Goal: Check status: Check status

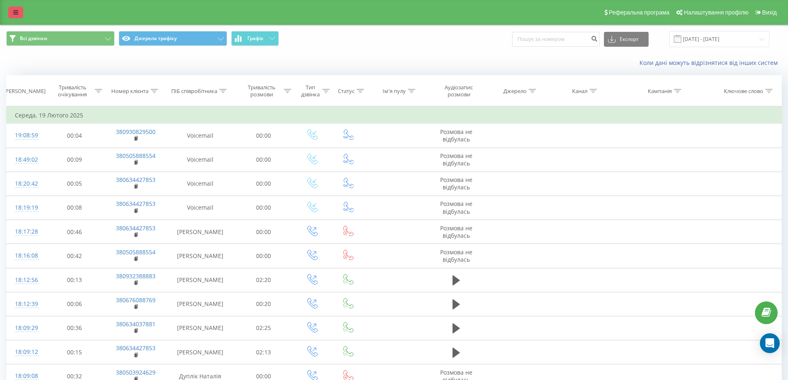
click at [18, 17] on link at bounding box center [15, 13] width 15 height 12
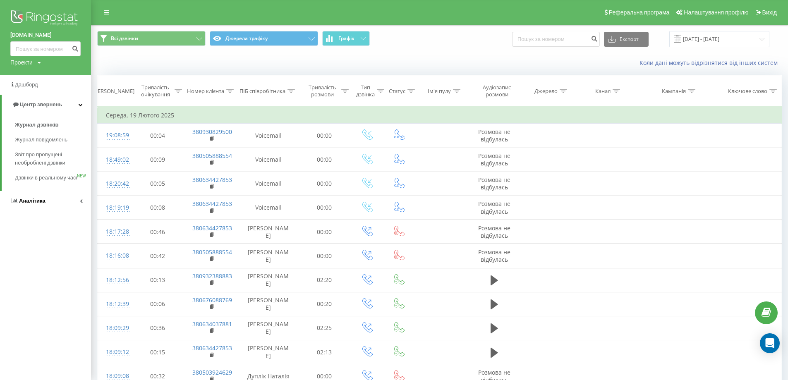
click at [34, 205] on span "Аналiтика" at bounding box center [27, 201] width 35 height 8
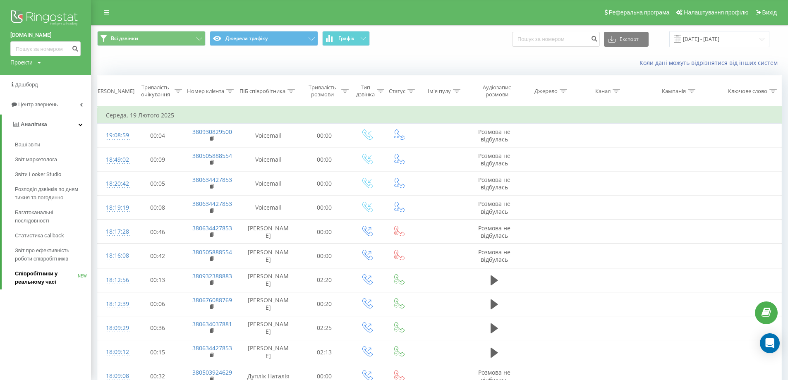
click at [40, 281] on span "Співробітники у реальному часі" at bounding box center [46, 278] width 63 height 17
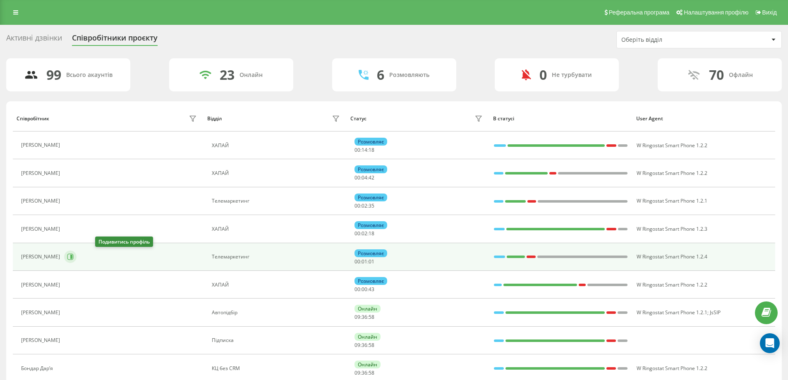
click at [74, 260] on icon at bounding box center [70, 257] width 6 height 6
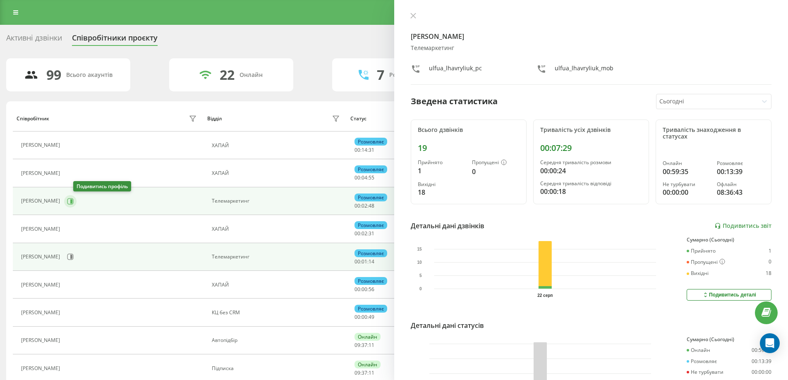
click at [74, 200] on icon at bounding box center [70, 201] width 6 height 6
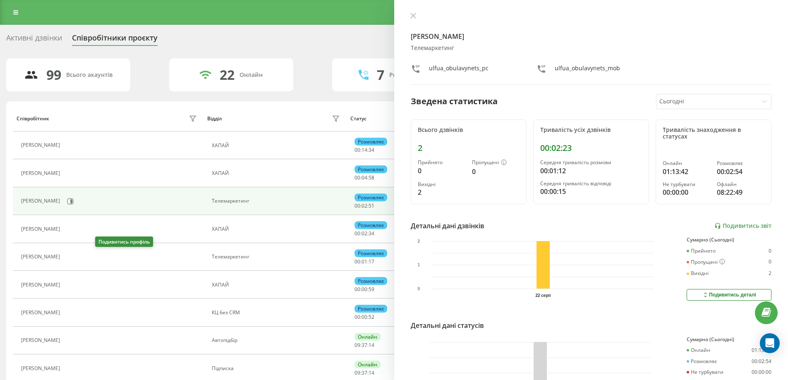
click at [71, 257] on icon at bounding box center [70, 257] width 2 height 4
